Goal: Task Accomplishment & Management: Manage account settings

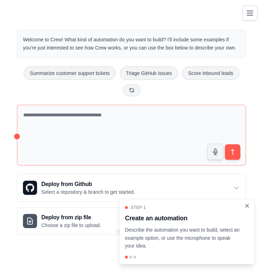
click at [246, 205] on icon "Close walkthrough" at bounding box center [247, 205] width 3 height 3
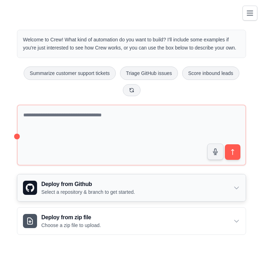
click at [169, 181] on div "Deploy from Github Select a repository & branch to get started." at bounding box center [131, 187] width 229 height 27
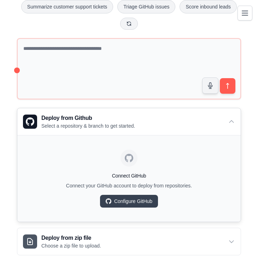
scroll to position [74, 0]
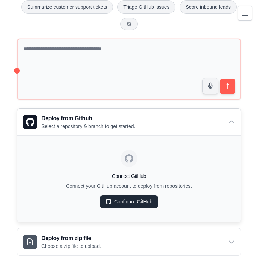
click at [122, 201] on link "Configure GitHub" at bounding box center [129, 201] width 58 height 13
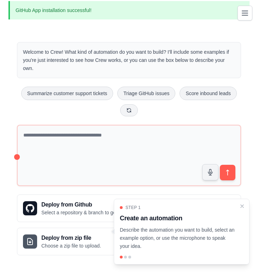
scroll to position [6, 0]
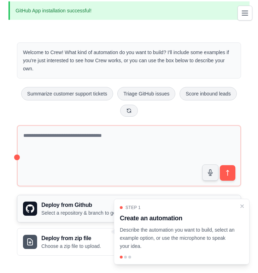
click at [85, 205] on h3 "Deploy from Github" at bounding box center [88, 205] width 94 height 8
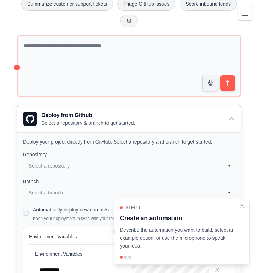
scroll to position [98, 0]
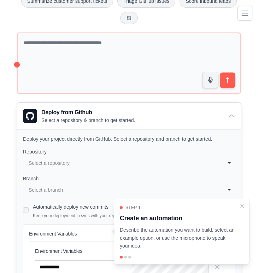
click at [90, 160] on div "Select a repository" at bounding box center [122, 163] width 187 height 8
click at [94, 157] on div "Select a repository" at bounding box center [124, 162] width 194 height 11
click at [79, 191] on div "Select a branch" at bounding box center [122, 190] width 187 height 8
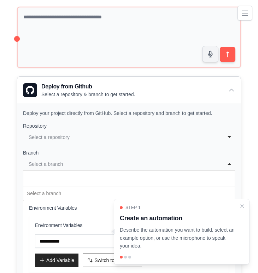
scroll to position [139, 0]
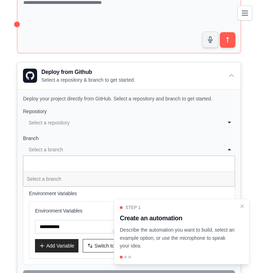
click at [88, 146] on div "Select a branch" at bounding box center [122, 149] width 187 height 8
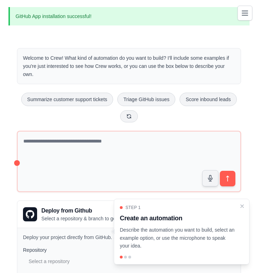
scroll to position [0, 0]
click at [242, 14] on icon "Toggle navigation" at bounding box center [245, 12] width 8 height 8
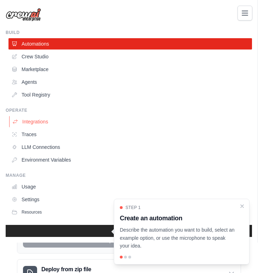
scroll to position [189, 0]
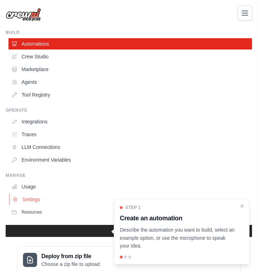
click at [29, 199] on link "Settings" at bounding box center [130, 199] width 243 height 11
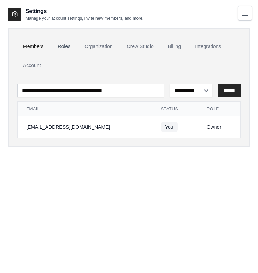
click at [65, 47] on link "Roles" at bounding box center [64, 46] width 24 height 19
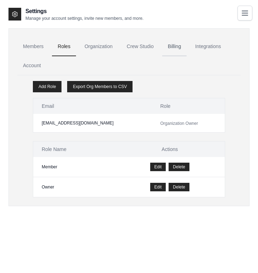
click at [176, 42] on link "Billing" at bounding box center [174, 46] width 24 height 19
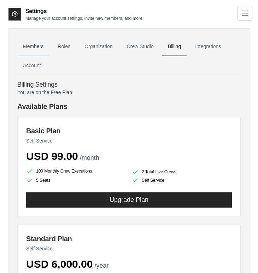
click at [31, 46] on link "Members" at bounding box center [33, 46] width 32 height 19
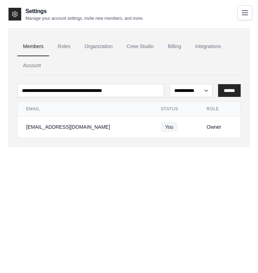
click at [247, 13] on icon "Toggle navigation" at bounding box center [245, 13] width 6 height 4
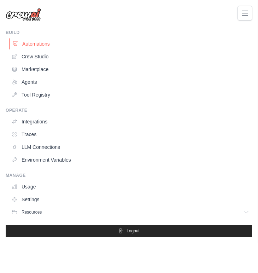
click at [38, 41] on link "Automations" at bounding box center [130, 43] width 243 height 11
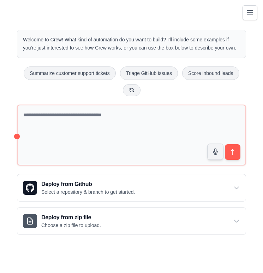
click at [253, 13] on icon "Toggle navigation" at bounding box center [250, 12] width 8 height 8
